Goal: Task Accomplishment & Management: Use online tool/utility

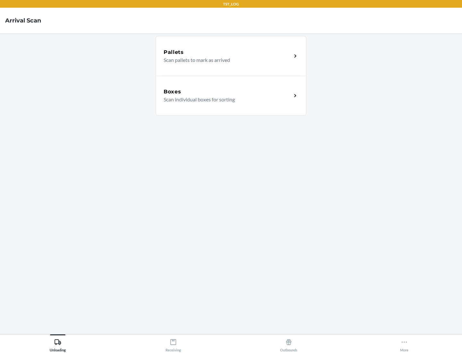
click at [228, 92] on div "Boxes" at bounding box center [228, 92] width 128 height 8
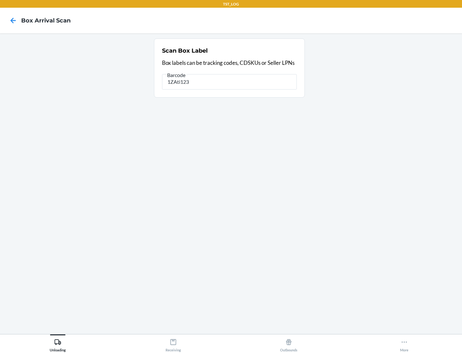
type input "1ZAti123"
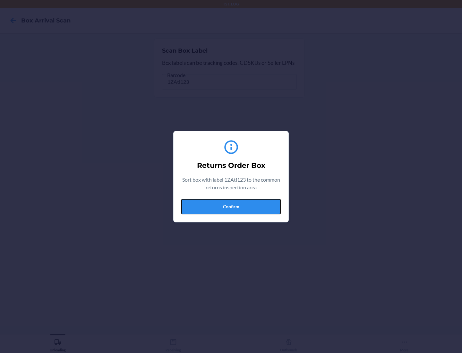
click at [231, 206] on button "Confirm" at bounding box center [230, 206] width 99 height 15
